Goal: Transaction & Acquisition: Book appointment/travel/reservation

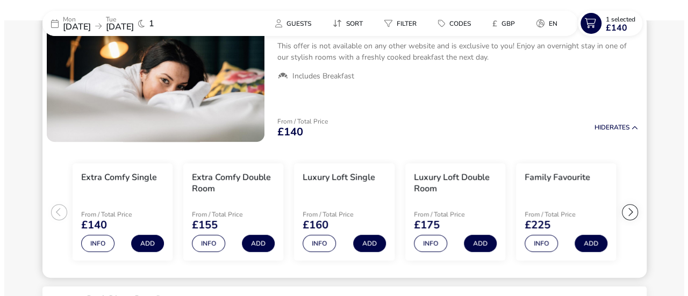
scroll to position [142, 0]
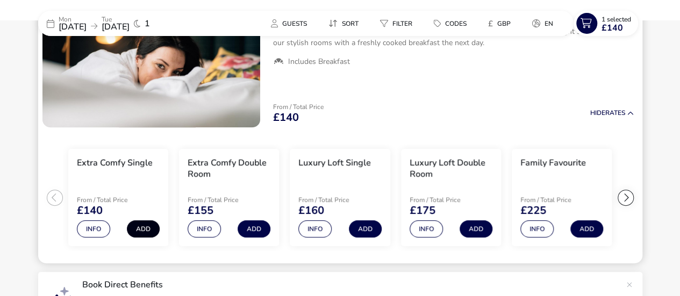
click at [137, 230] on button "Add" at bounding box center [143, 228] width 33 height 17
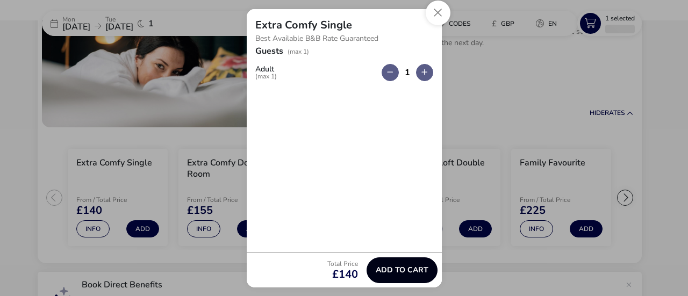
click at [401, 273] on span "Add to cart" at bounding box center [402, 270] width 53 height 8
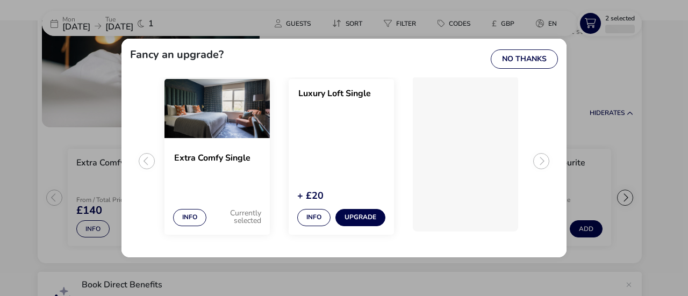
scroll to position [16, 0]
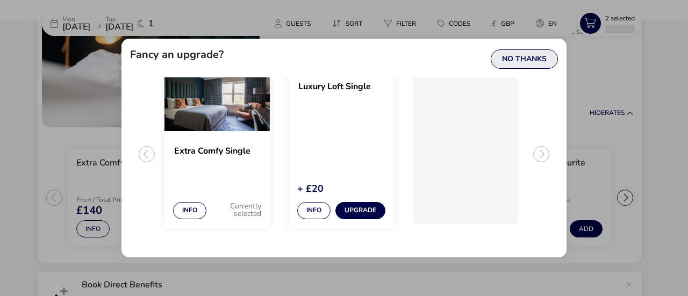
click at [524, 59] on button "No Thanks" at bounding box center [524, 58] width 67 height 19
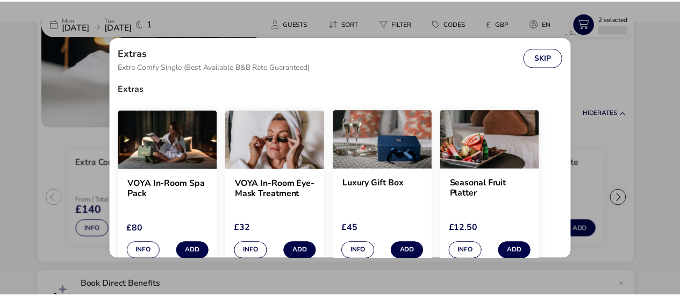
scroll to position [63, 0]
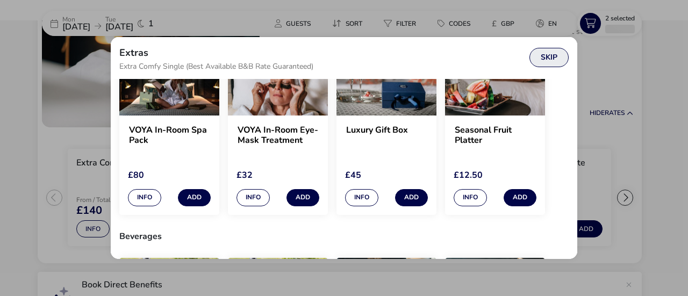
click at [546, 59] on button "Skip" at bounding box center [549, 57] width 39 height 19
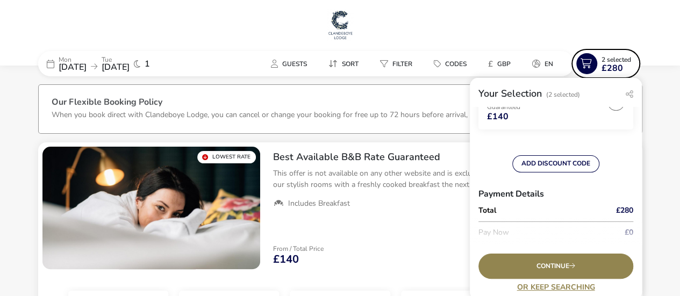
scroll to position [54, 0]
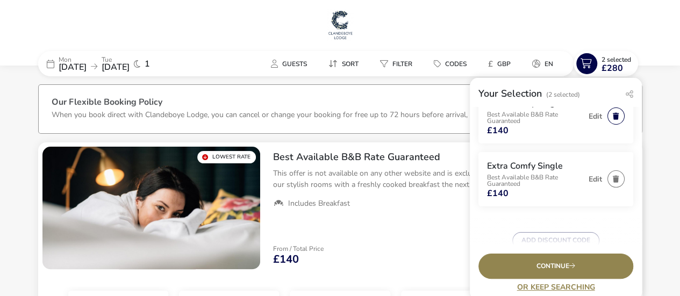
click at [616, 116] on button "button" at bounding box center [616, 116] width 17 height 17
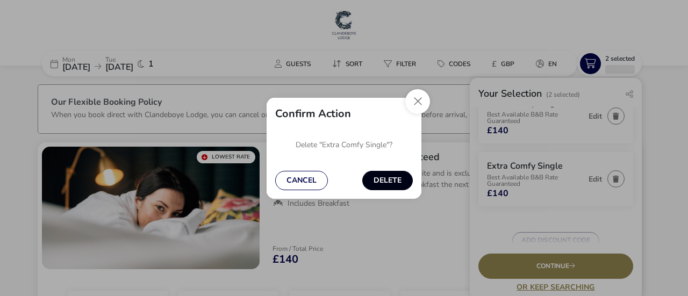
click at [380, 177] on button "Delete" at bounding box center [387, 180] width 51 height 19
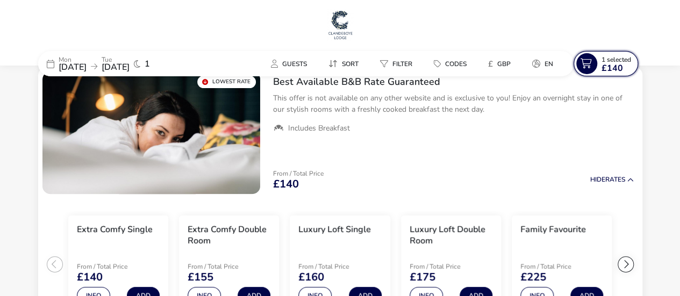
scroll to position [0, 0]
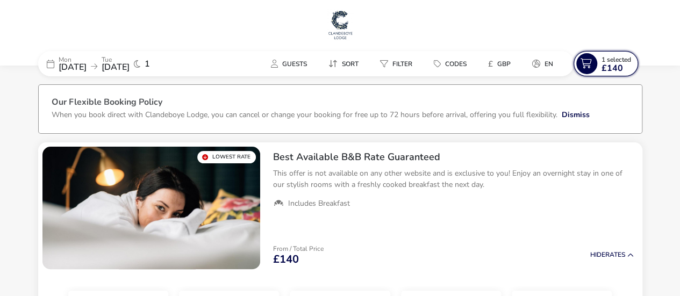
click at [612, 66] on span "£140" at bounding box center [613, 68] width 22 height 9
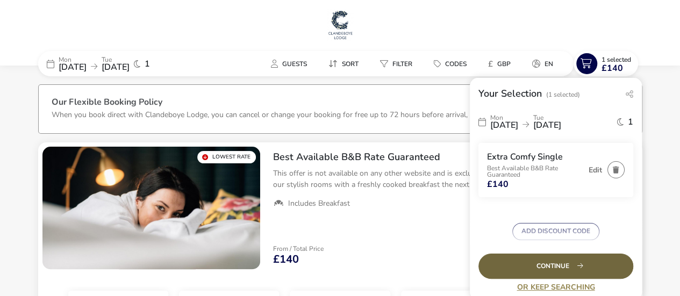
click at [589, 260] on div "Continue" at bounding box center [556, 266] width 155 height 25
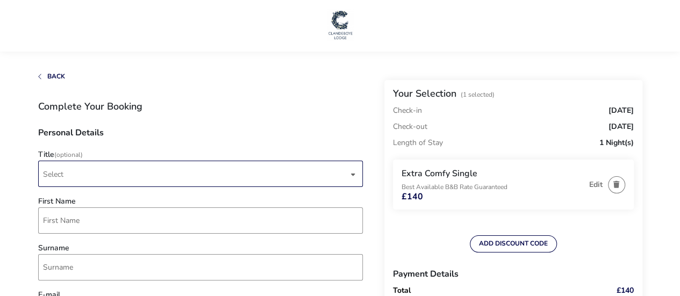
click at [128, 168] on span "Select" at bounding box center [195, 173] width 305 height 25
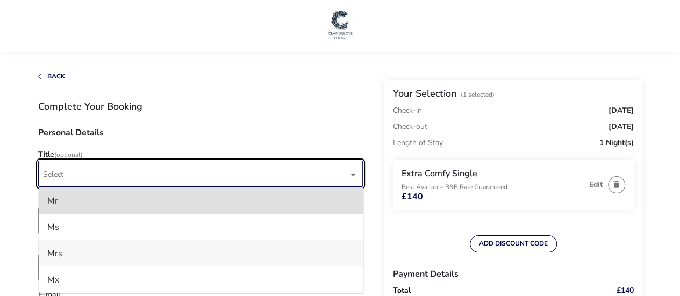
click at [103, 252] on li "Mrs" at bounding box center [201, 253] width 325 height 26
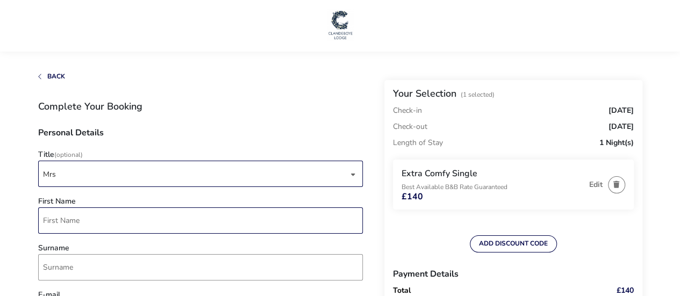
click at [91, 216] on input "First Name" at bounding box center [200, 221] width 325 height 26
type input "[PERSON_NAME]"
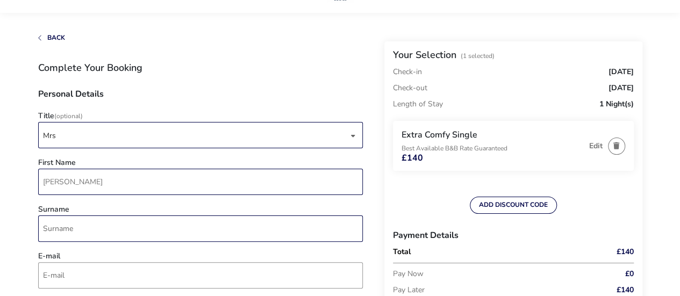
scroll to position [54, 0]
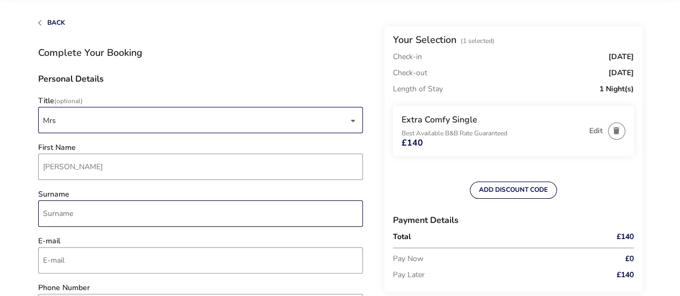
click at [103, 208] on input "Surname" at bounding box center [200, 214] width 325 height 26
type input "[PERSON_NAME]"
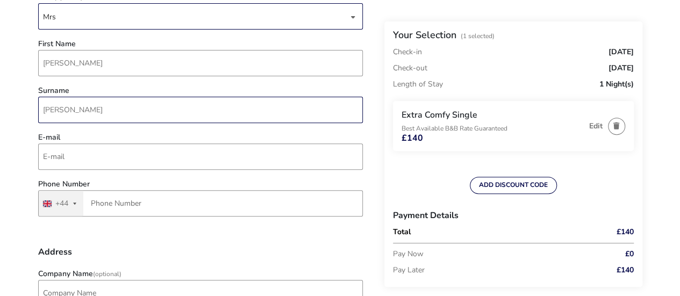
scroll to position [161, 0]
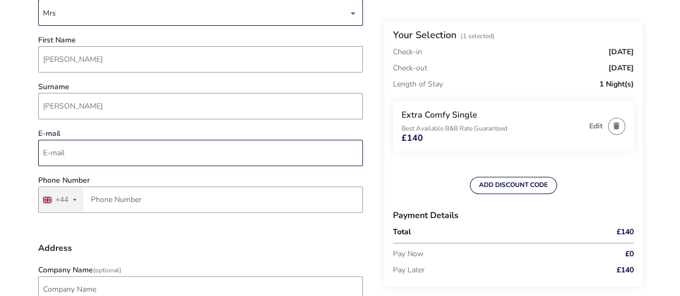
click at [119, 147] on input "E-mail" at bounding box center [200, 153] width 325 height 26
type input "[PERSON_NAME][EMAIL_ADDRESS][PERSON_NAME][DOMAIN_NAME]"
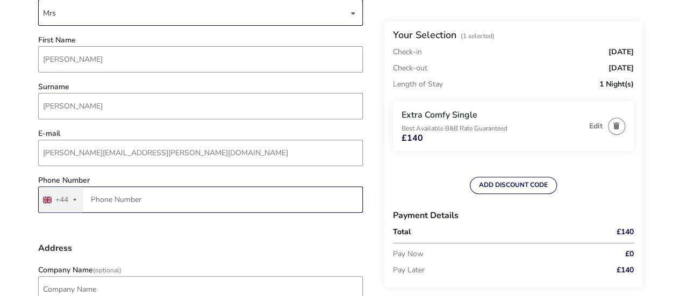
click at [138, 203] on input "Phone Number" at bounding box center [200, 200] width 325 height 26
type input "7498 628816"
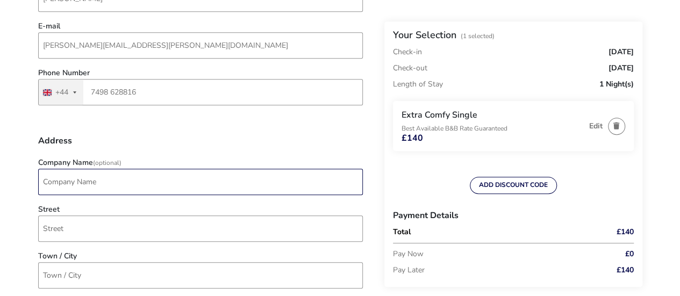
click at [159, 189] on input "Company Name (Optional)" at bounding box center [200, 182] width 325 height 26
type input "Latin Routes"
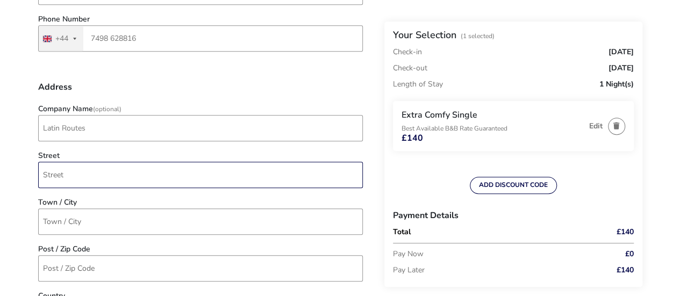
scroll to position [376, 0]
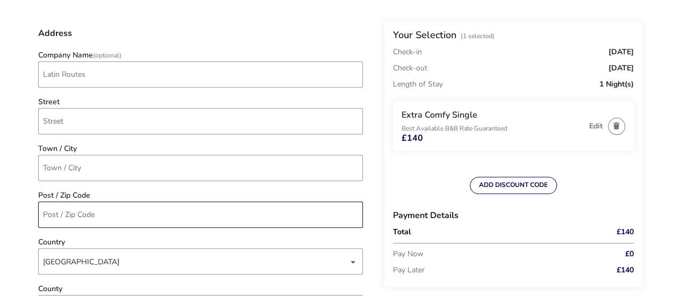
click at [87, 213] on input "Post / Zip Code" at bounding box center [200, 215] width 325 height 26
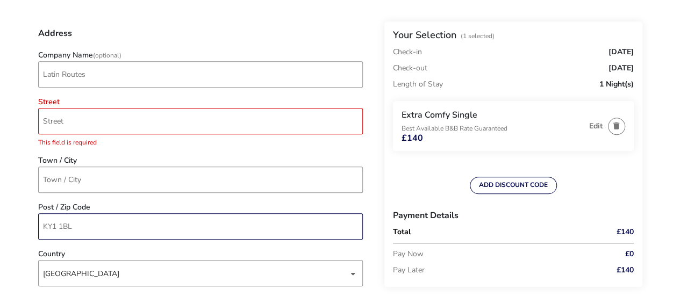
type input "KY1 1BL"
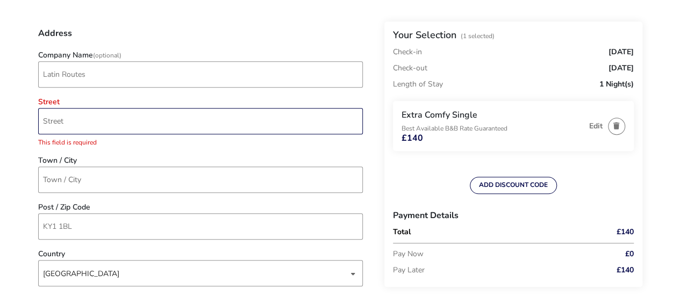
click at [114, 129] on input "Street" at bounding box center [200, 121] width 325 height 26
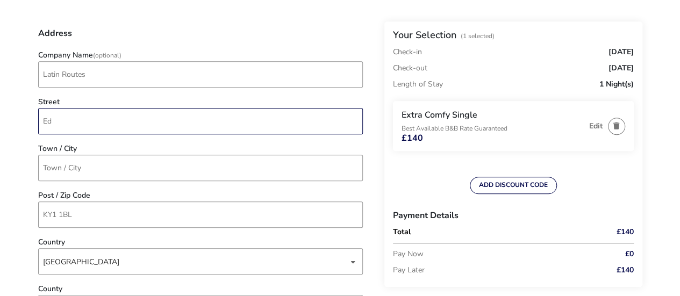
type input "E"
type input "Suite 2 First floor, [GEOGRAPHIC_DATA]"
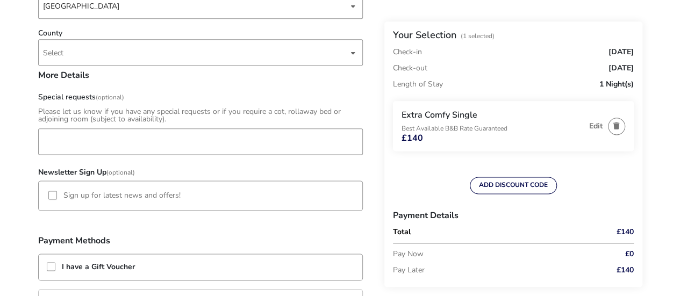
scroll to position [645, 0]
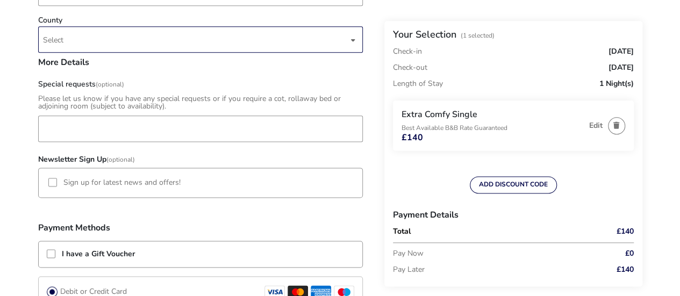
type input "[GEOGRAPHIC_DATA]"
click at [105, 34] on span "Select" at bounding box center [195, 39] width 305 height 25
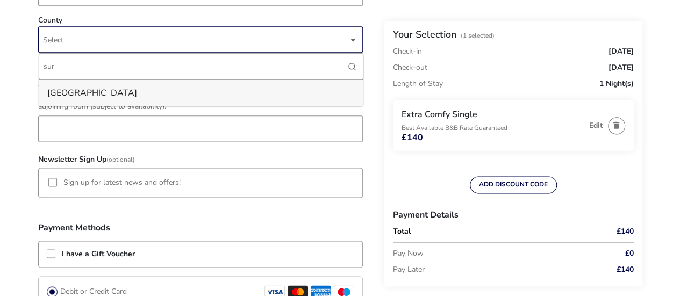
type input "sur"
click at [111, 91] on li "[GEOGRAPHIC_DATA]" at bounding box center [201, 93] width 325 height 26
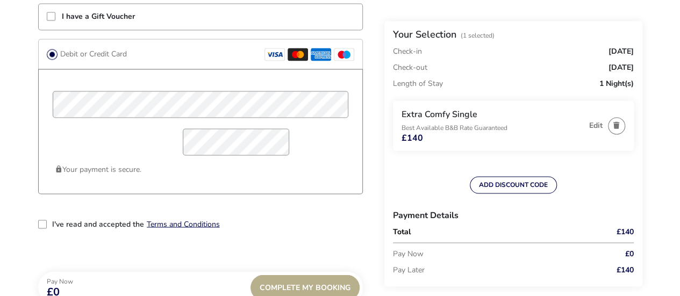
scroll to position [914, 0]
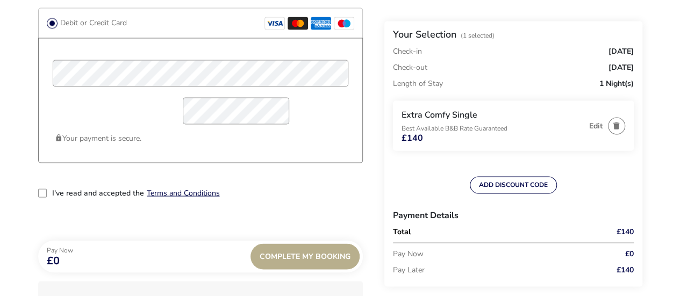
drag, startPoint x: 40, startPoint y: 194, endPoint x: 228, endPoint y: 223, distance: 189.9
click at [40, 194] on div "2-term_condi" at bounding box center [42, 193] width 9 height 9
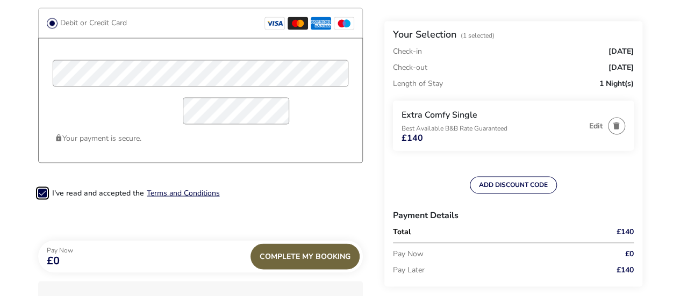
click at [294, 257] on div "Complete My Booking" at bounding box center [305, 257] width 109 height 26
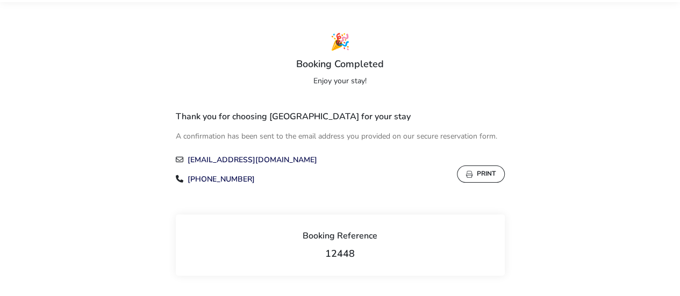
scroll to position [108, 0]
